Goal: Task Accomplishment & Management: Use online tool/utility

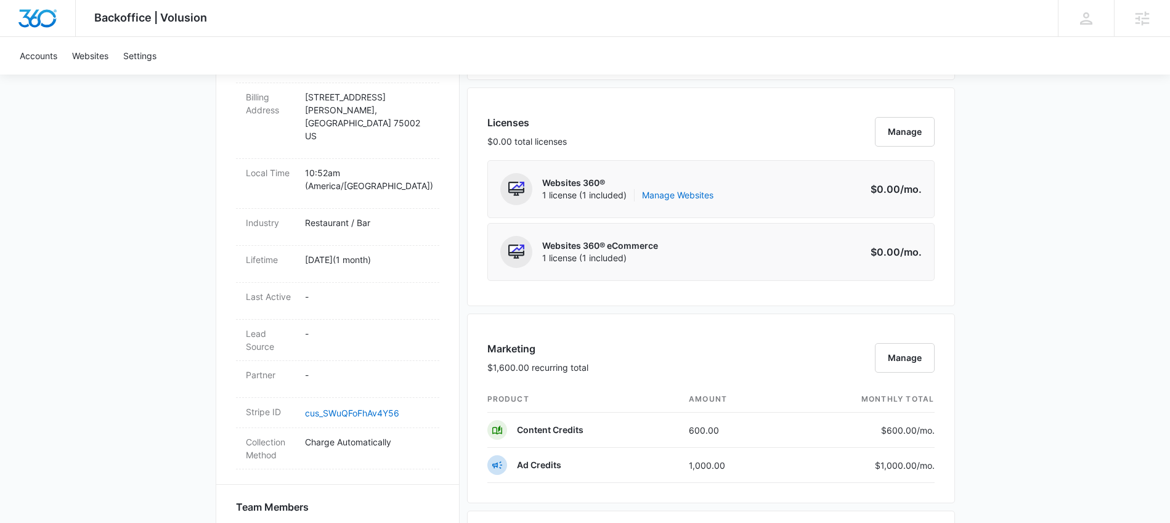
scroll to position [333, 0]
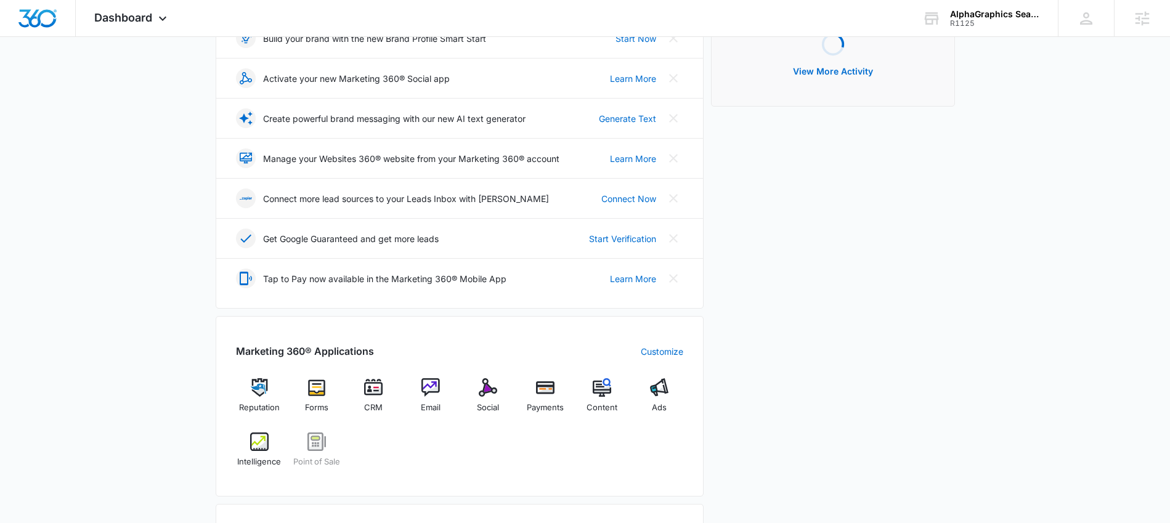
scroll to position [254, 0]
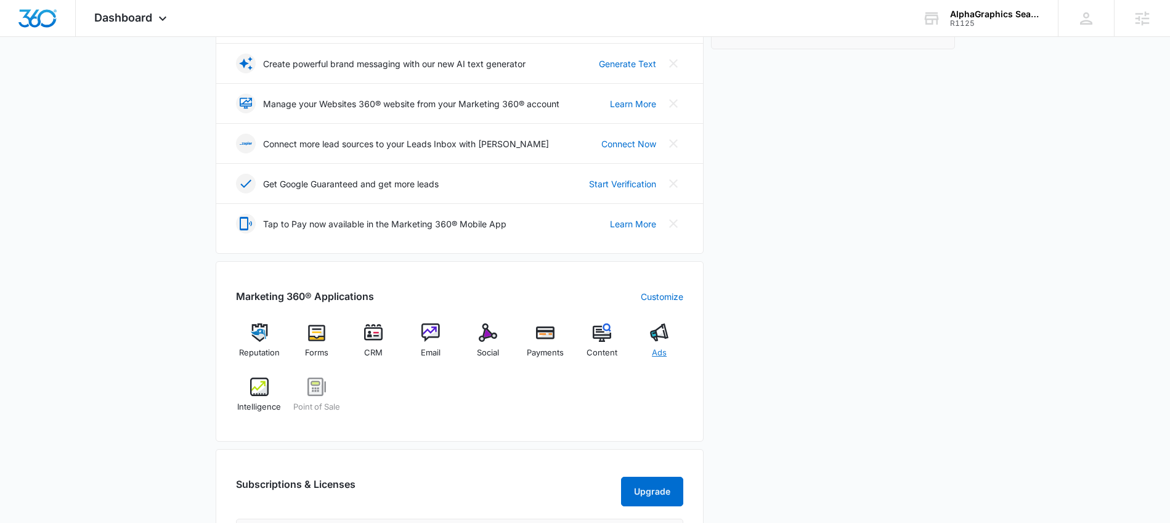
click at [674, 346] on div "Ads" at bounding box center [659, 345] width 47 height 44
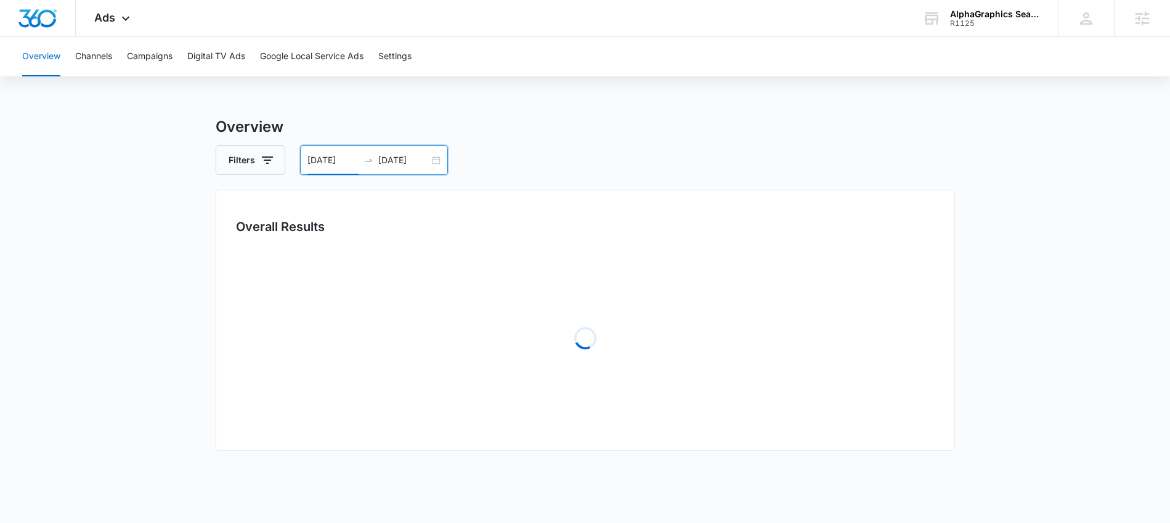
click at [330, 159] on input "07/05/2025" at bounding box center [332, 160] width 51 height 14
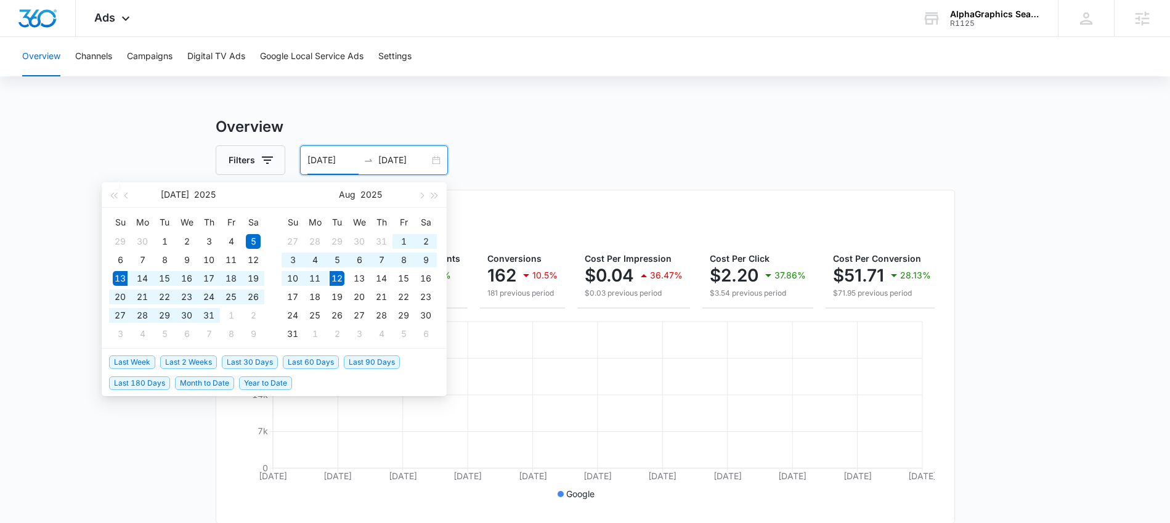
click at [235, 362] on span "Last 30 Days" at bounding box center [250, 362] width 56 height 14
type input "07/13/2025"
type input "08/12/2025"
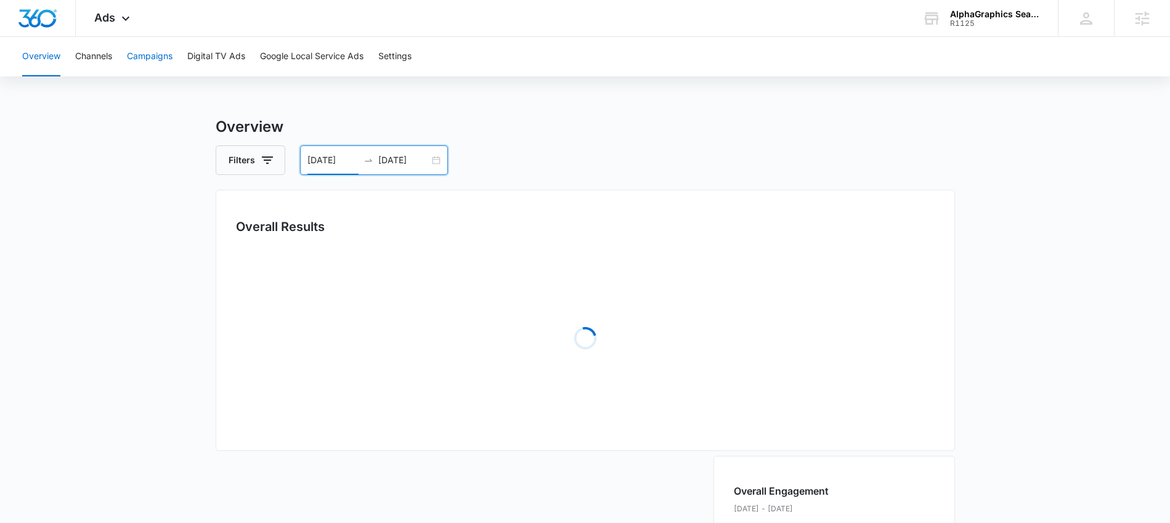
click at [148, 57] on button "Campaigns" at bounding box center [150, 56] width 46 height 39
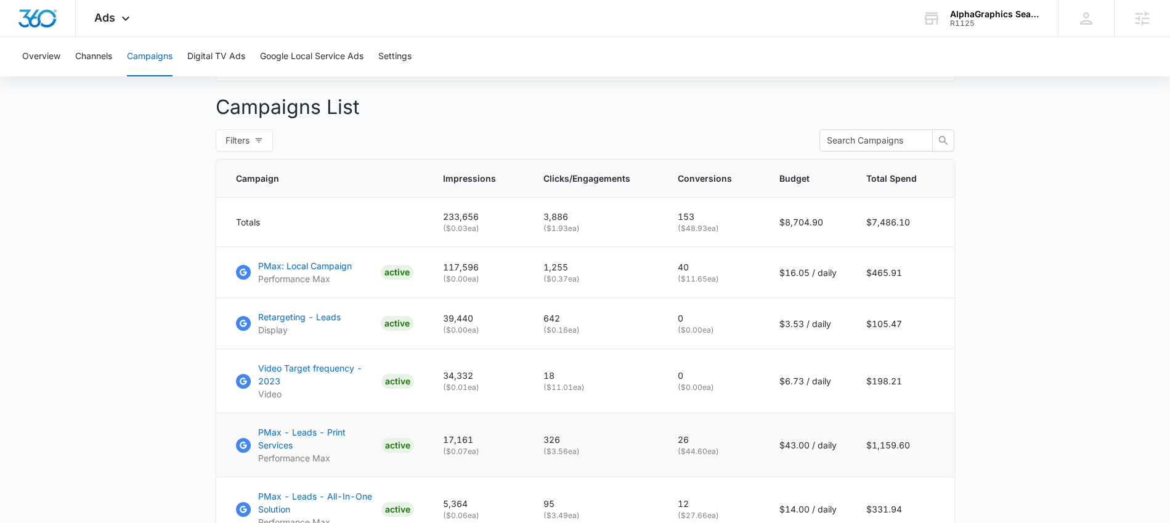
scroll to position [445, 0]
click at [301, 440] on p "PMax - Leads - Print Services" at bounding box center [317, 436] width 118 height 26
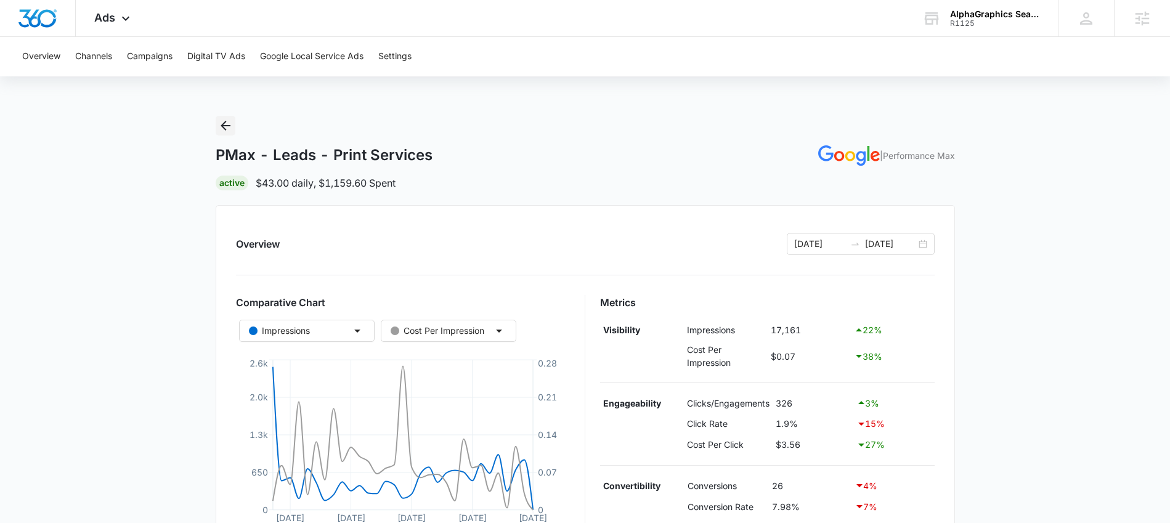
click at [222, 120] on icon "Back" at bounding box center [225, 125] width 15 height 15
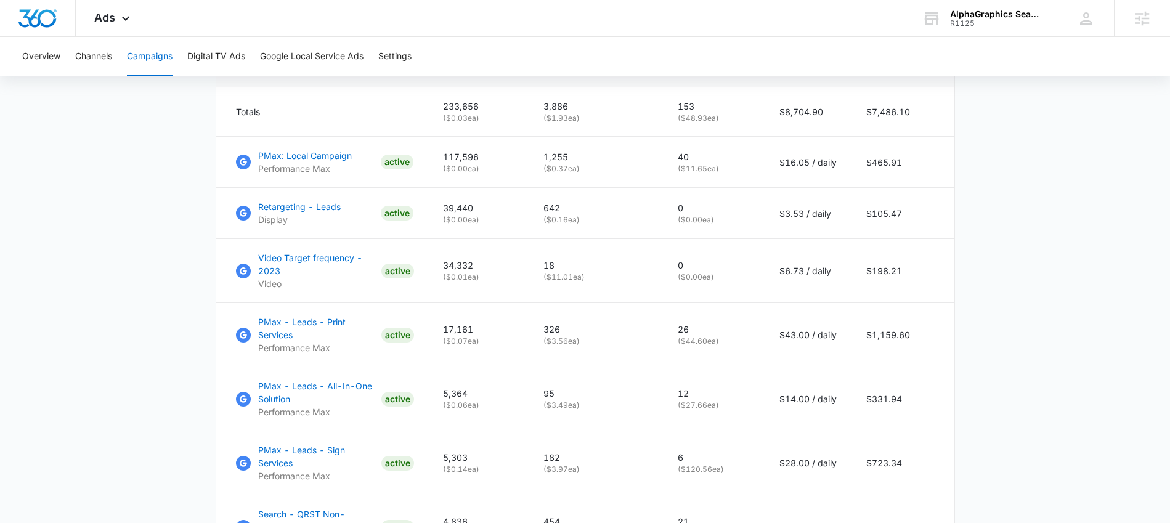
scroll to position [562, 0]
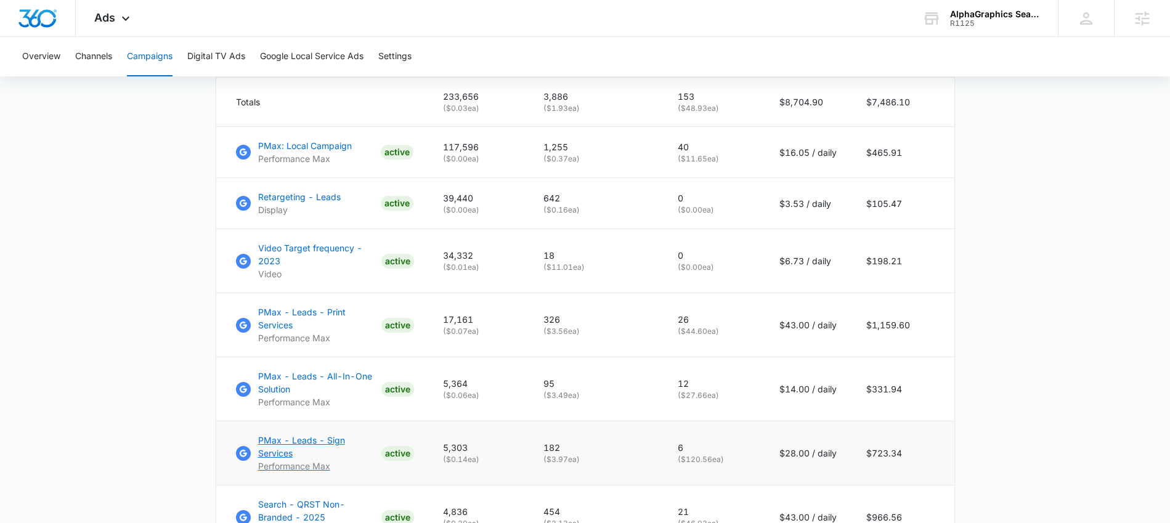
click at [280, 446] on p "PMax - Leads - Sign Services" at bounding box center [317, 447] width 118 height 26
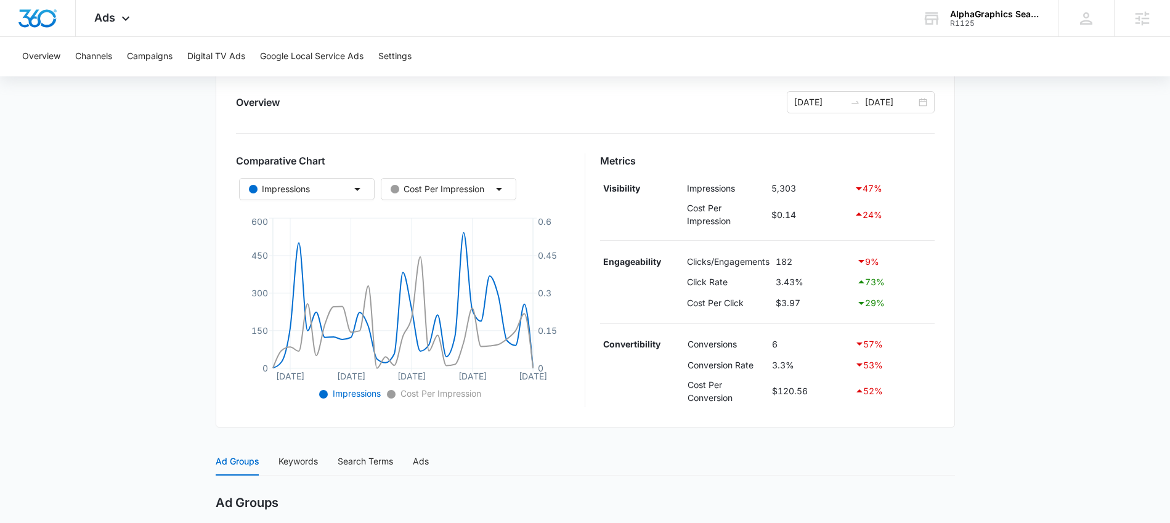
scroll to position [140, 0]
click at [848, 102] on div at bounding box center [855, 104] width 20 height 10
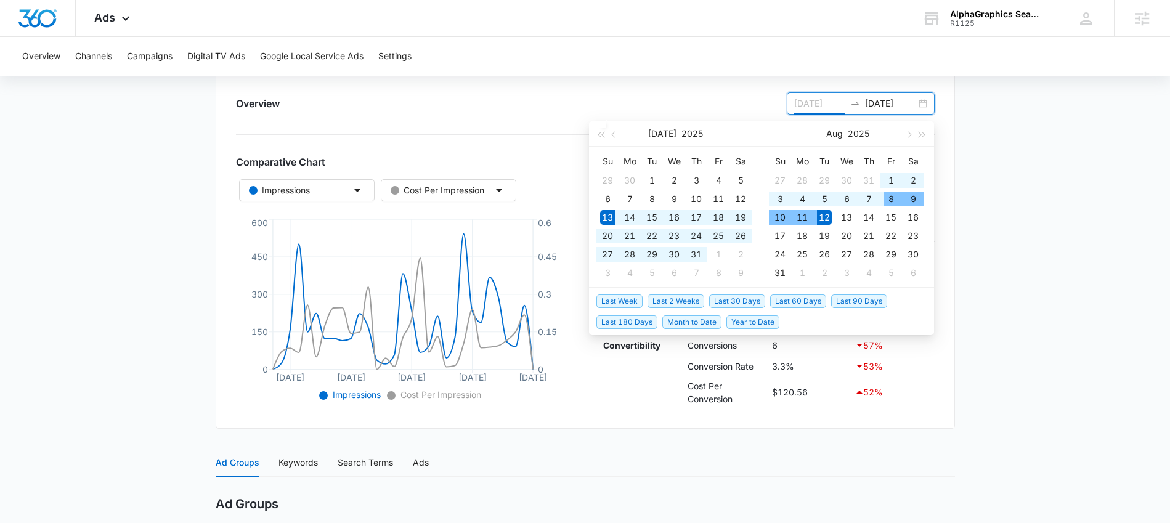
type input "[DATE]"
click at [735, 299] on span "Last 30 Days" at bounding box center [737, 301] width 56 height 14
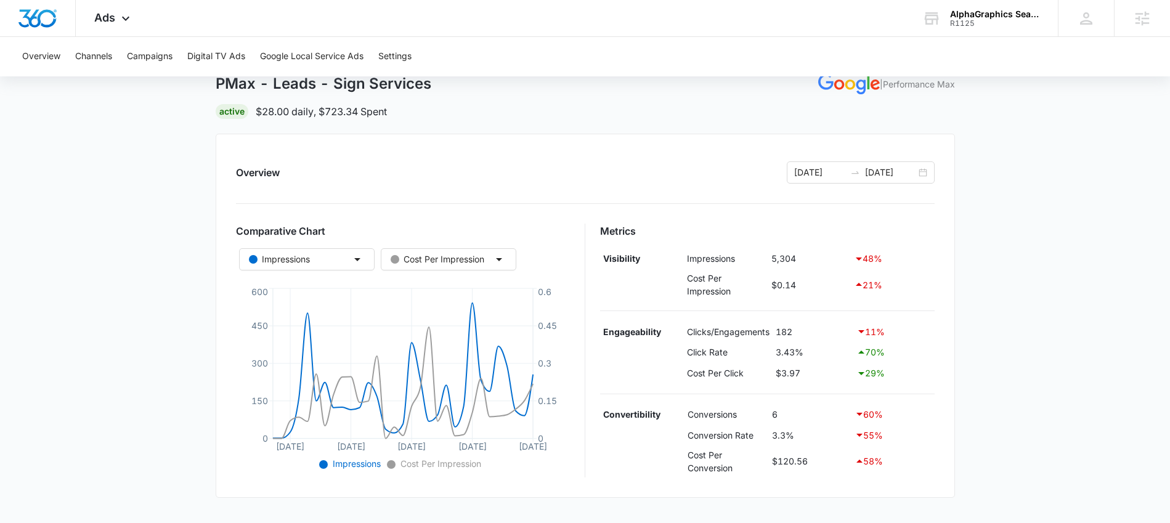
scroll to position [10, 0]
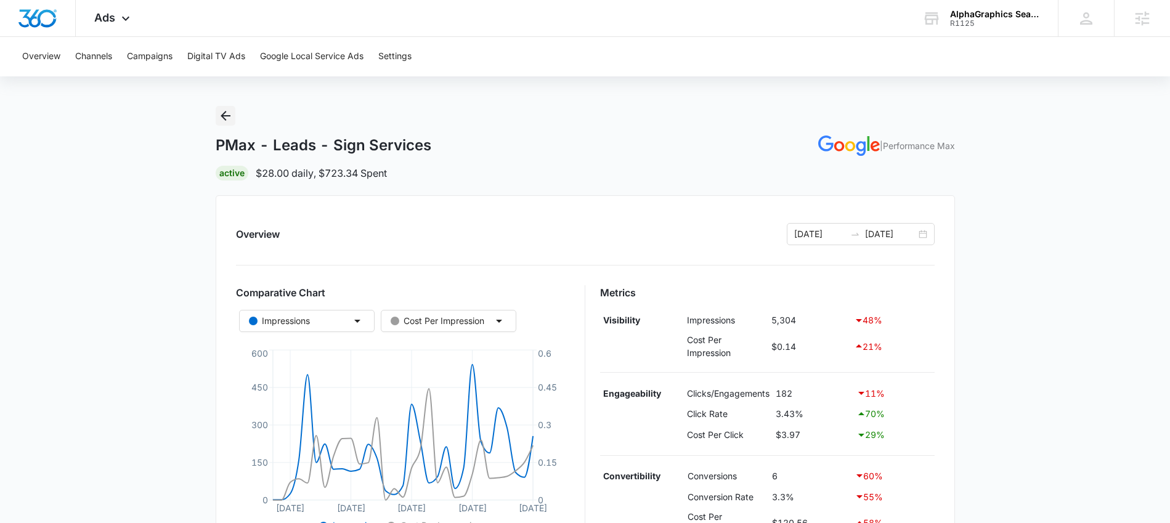
click at [218, 108] on icon "Back" at bounding box center [225, 115] width 15 height 15
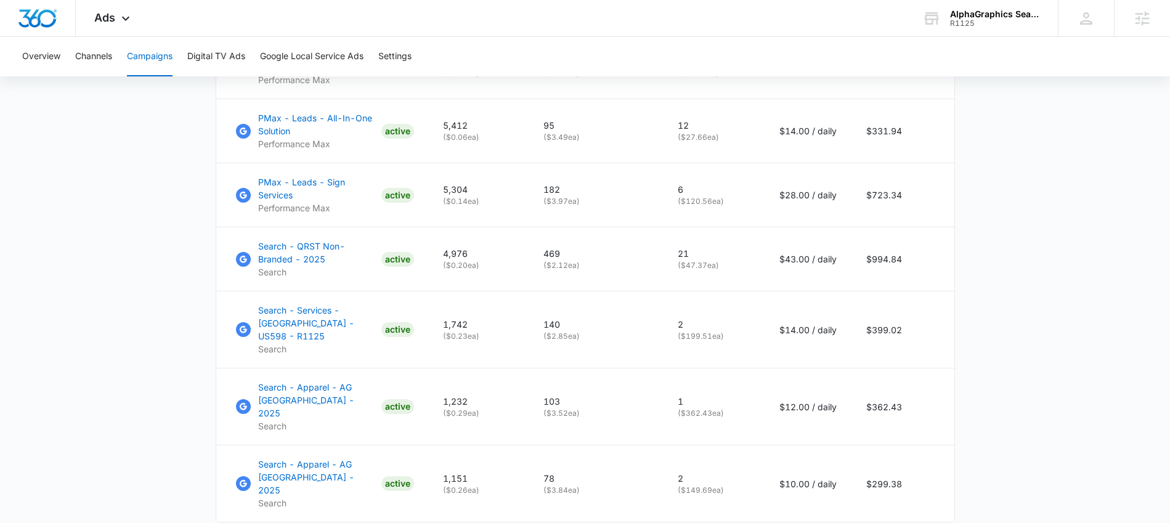
scroll to position [835, 0]
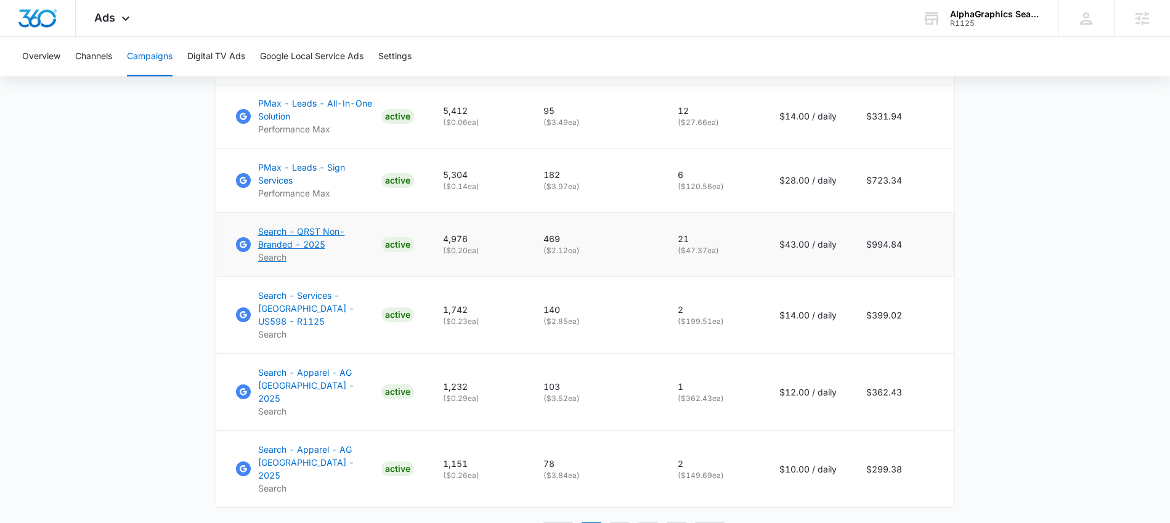
click at [323, 241] on p "Search - QRST Non-Branded - 2025" at bounding box center [317, 238] width 118 height 26
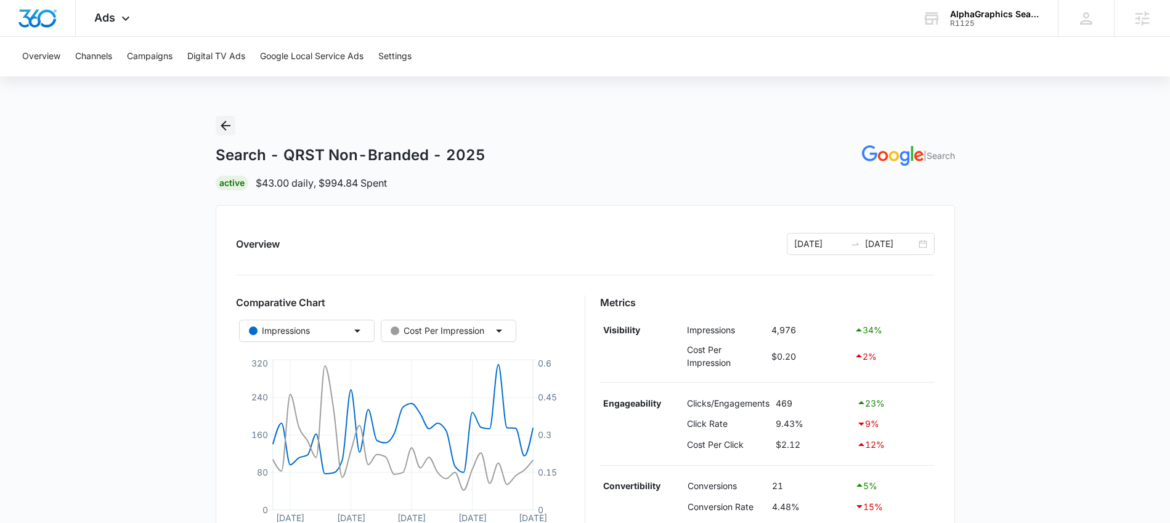
click at [221, 120] on icon "Back" at bounding box center [225, 125] width 15 height 15
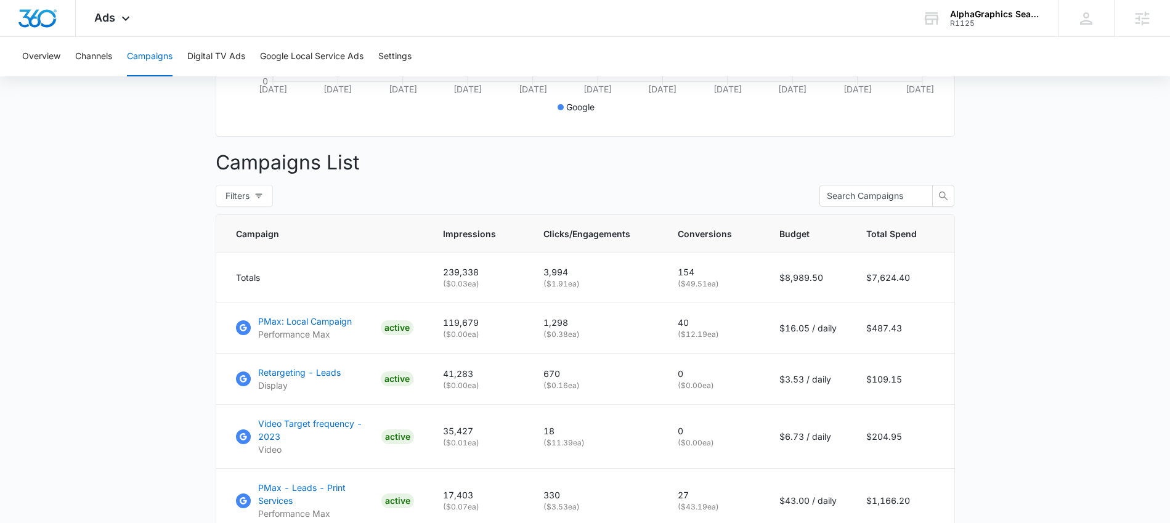
scroll to position [429, 0]
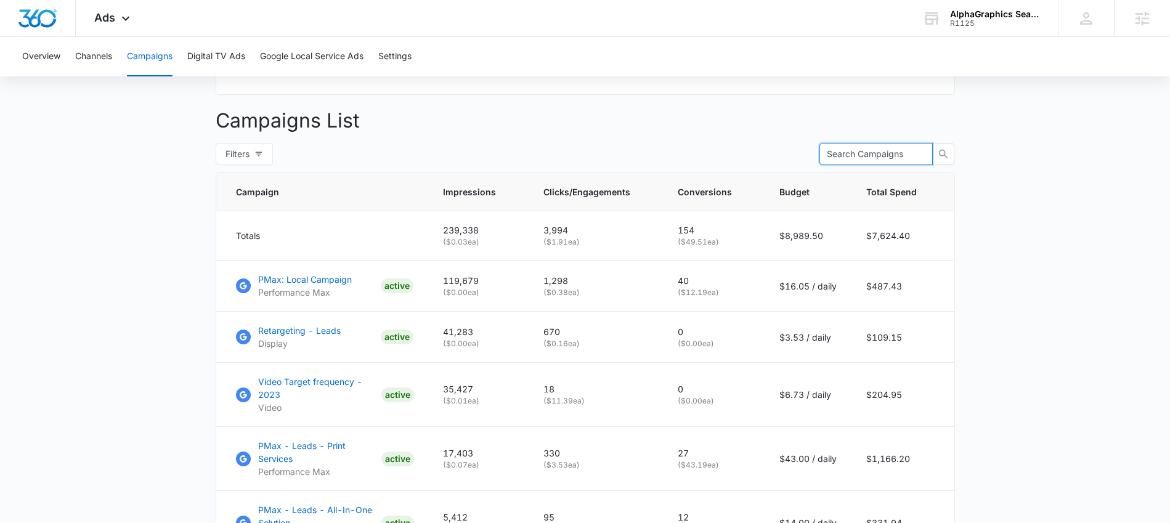
click at [872, 158] on input "text" at bounding box center [871, 154] width 89 height 14
type input "apparel"
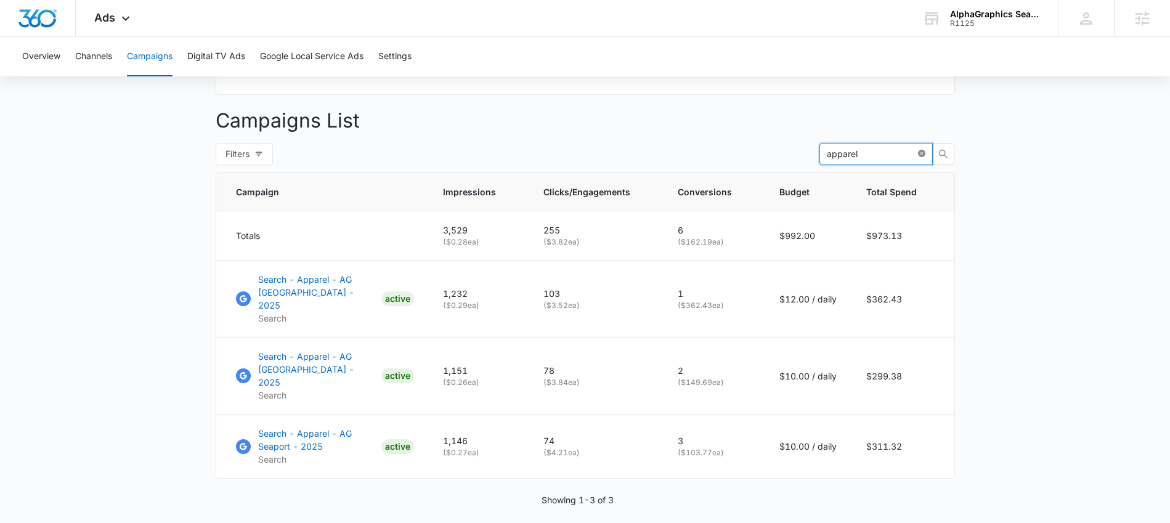
click at [918, 158] on span at bounding box center [921, 154] width 7 height 12
